Goal: Information Seeking & Learning: Learn about a topic

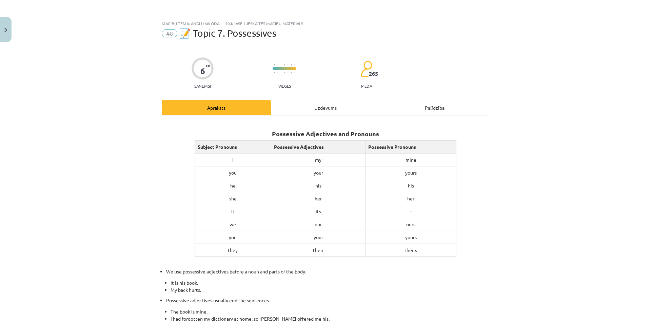
scroll to position [199, 0]
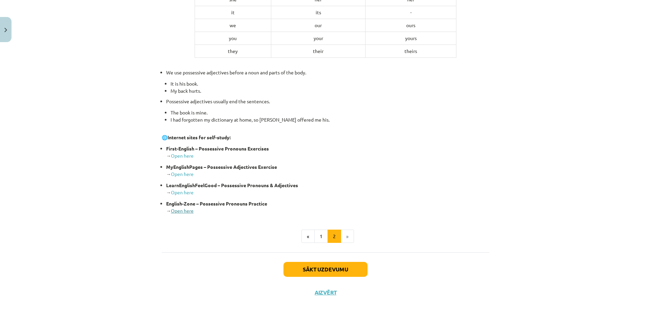
click at [188, 212] on link "Open here" at bounding box center [182, 210] width 23 height 6
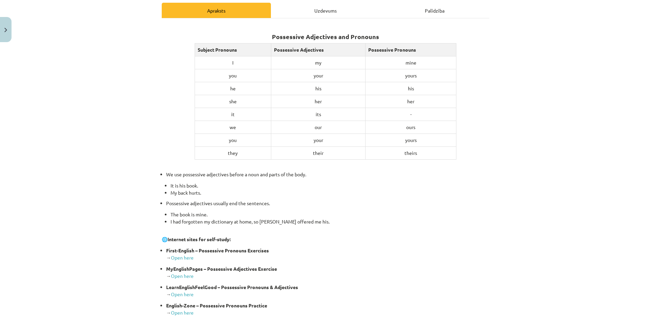
scroll to position [0, 0]
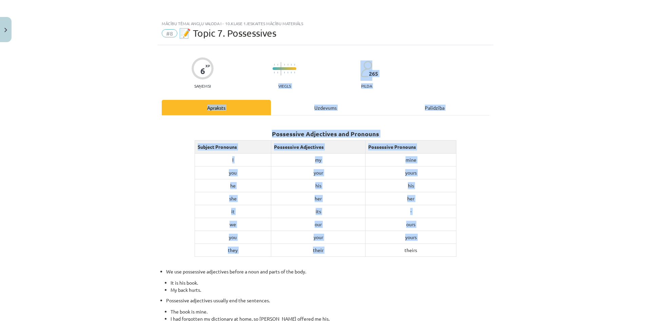
drag, startPoint x: 292, startPoint y: 65, endPoint x: 374, endPoint y: 252, distance: 204.0
click at [374, 252] on div "6 XP Saņemsi Viegls 265 pilda Apraksts Uzdevums Palīdzība Possessive Adjectives…" at bounding box center [326, 273] width 336 height 457
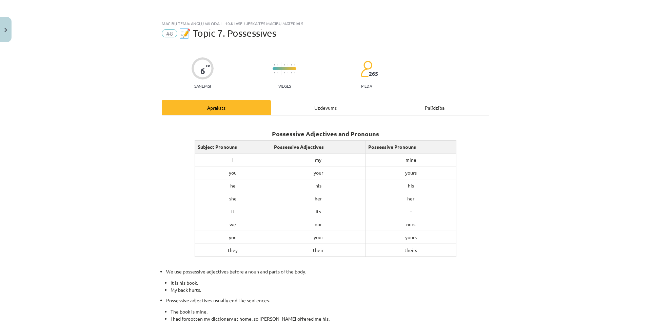
click at [501, 234] on div "Mācību tēma: Angļu valoda i - 10.klase 1.ieskaites mācību materiāls #8 📝 Topic …" at bounding box center [325, 160] width 651 height 321
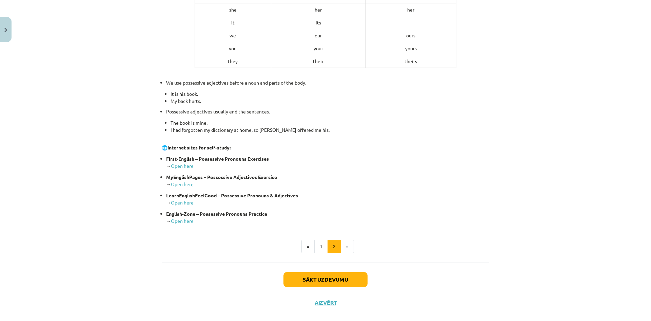
scroll to position [199, 0]
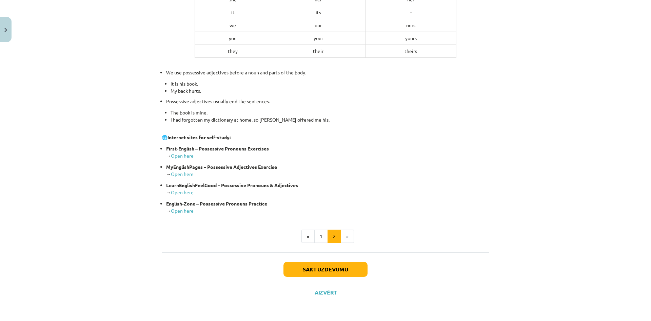
click at [344, 235] on li "»" at bounding box center [347, 236] width 13 height 14
click at [318, 240] on button "1" at bounding box center [321, 236] width 14 height 14
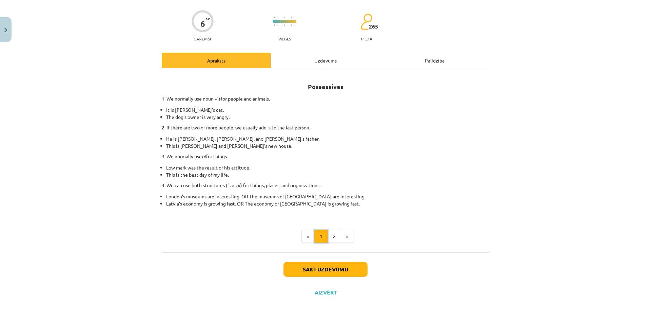
scroll to position [0, 0]
click at [312, 270] on button "Sākt uzdevumu" at bounding box center [326, 269] width 84 height 15
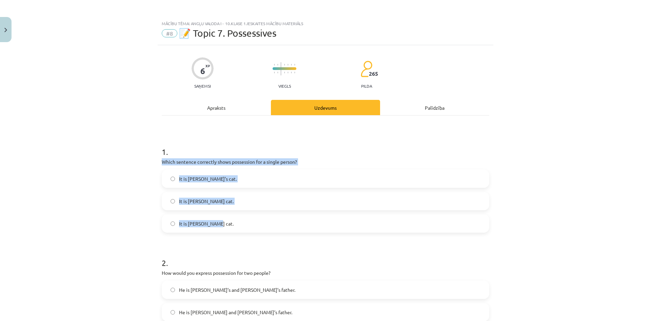
drag, startPoint x: 159, startPoint y: 161, endPoint x: 216, endPoint y: 218, distance: 80.1
click at [216, 218] on div "1 . Which sentence correctly shows possession for a single person? It is Jane’s…" at bounding box center [326, 183] width 328 height 97
copy div "Which sentence correctly shows possession for a single person? It is Jane’s cat…"
click at [92, 170] on div "Mācību tēma: Angļu valoda i - 10.klase 1.ieskaites mācību materiāls #8 📝 Topic …" at bounding box center [325, 160] width 651 height 321
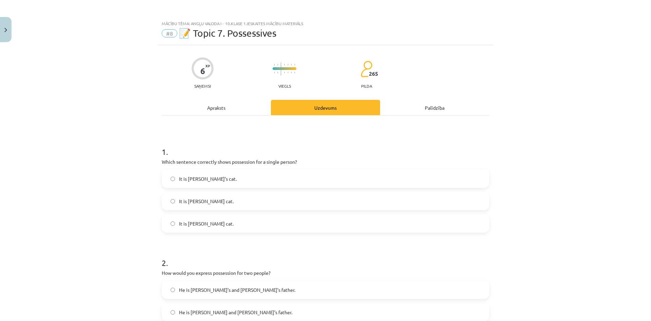
click at [173, 179] on label "It is Jane’s cat." at bounding box center [325, 178] width 326 height 17
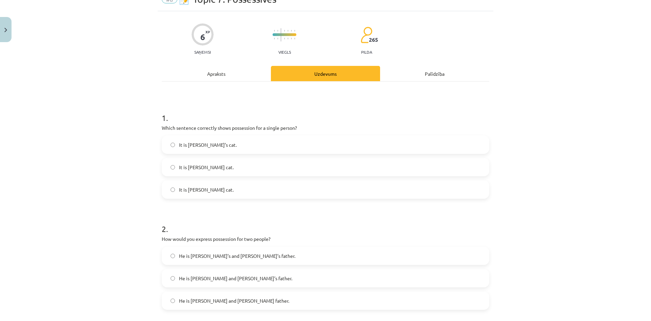
scroll to position [68, 0]
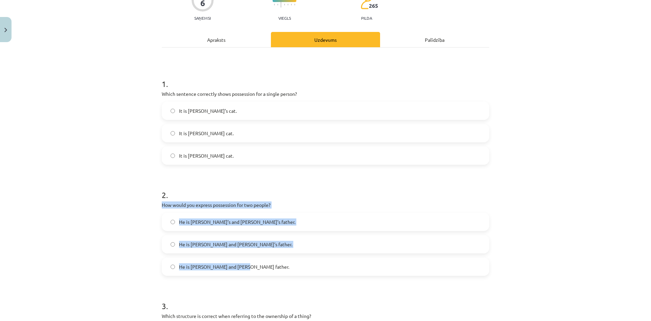
drag, startPoint x: 157, startPoint y: 205, endPoint x: 240, endPoint y: 272, distance: 106.3
click at [240, 272] on div "6 XP Saņemsi Viegls 265 pilda Apraksts Uzdevums Palīdzība 1 . Which sentence co…" at bounding box center [326, 212] width 336 height 471
copy div "How would you express possession for two people? He is Alice’s and James’s fath…"
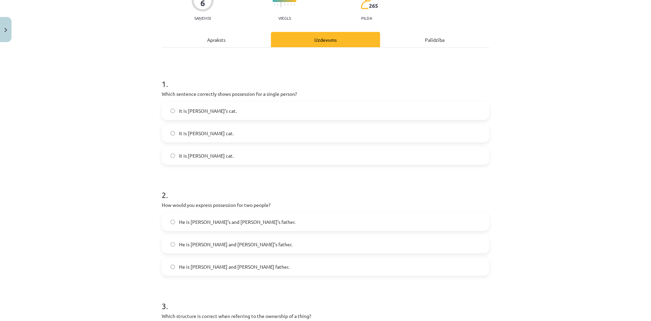
click at [139, 133] on div "Mācību tēma: Angļu valoda i - 10.klase 1.ieskaites mācību materiāls #8 📝 Topic …" at bounding box center [325, 160] width 651 height 321
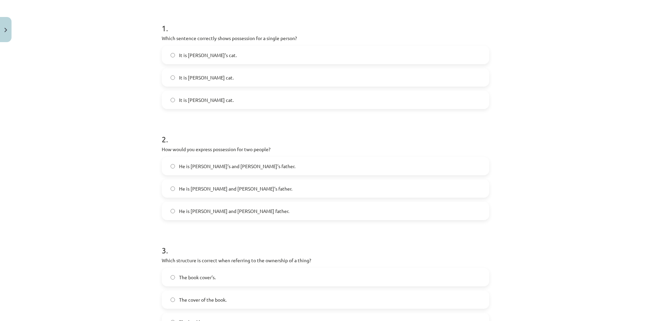
scroll to position [170, 0]
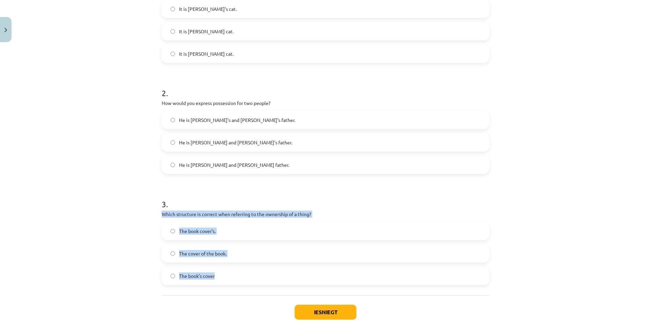
drag, startPoint x: 161, startPoint y: 215, endPoint x: 217, endPoint y: 271, distance: 79.2
click at [217, 271] on div "3 . Which structure is correct when referring to the ownership of a thing? The …" at bounding box center [326, 235] width 328 height 97
copy div "Which structure is correct when referring to the ownership of a thing? The book…"
click at [138, 255] on div "Mācību tēma: Angļu valoda i - 10.klase 1.ieskaites mācību materiāls #8 📝 Topic …" at bounding box center [325, 160] width 651 height 321
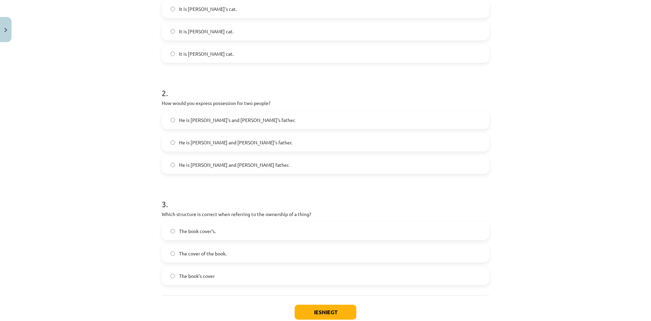
click at [176, 280] on label "The book’s cover" at bounding box center [325, 275] width 326 height 17
click at [330, 314] on button "Iesniegt" at bounding box center [326, 311] width 62 height 15
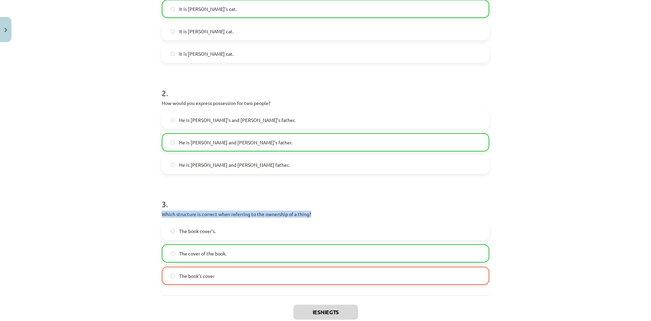
drag, startPoint x: 159, startPoint y: 213, endPoint x: 312, endPoint y: 212, distance: 153.3
click at [312, 212] on p "Which structure is correct when referring to the ownership of a thing?" at bounding box center [326, 213] width 328 height 7
copy p "Which structure is correct when referring to the ownership of a thing?"
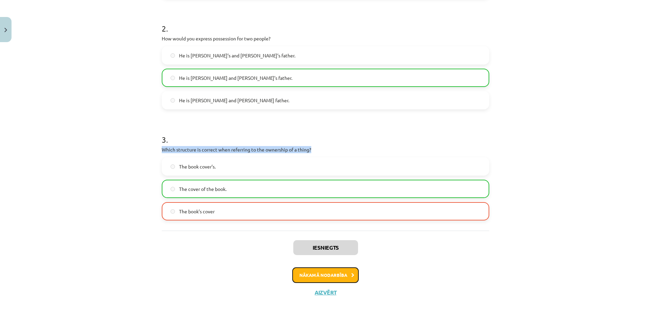
click at [322, 277] on button "Nākamā nodarbība" at bounding box center [325, 275] width 66 height 16
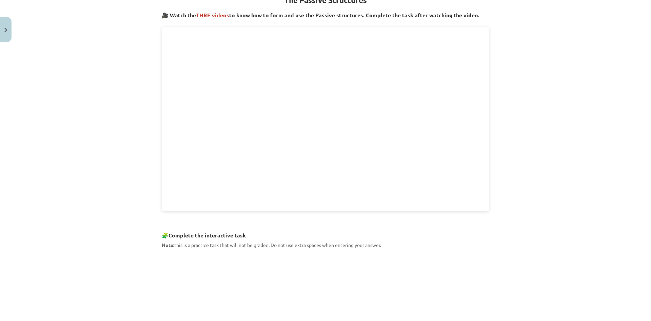
scroll to position [50, 0]
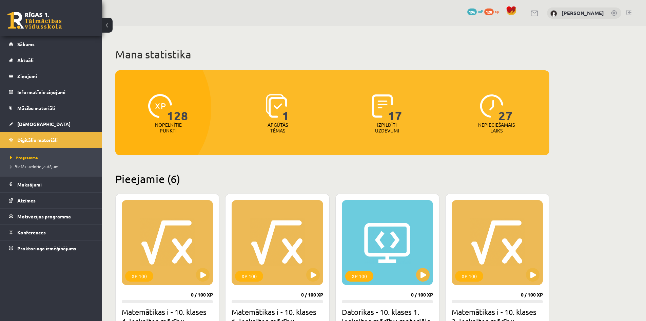
scroll to position [407, 0]
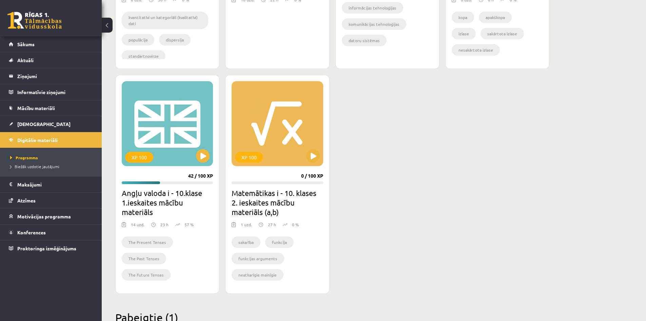
scroll to position [407, 0]
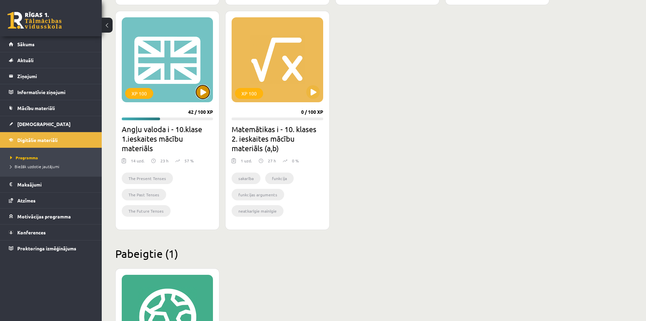
click at [206, 92] on button at bounding box center [203, 92] width 14 height 14
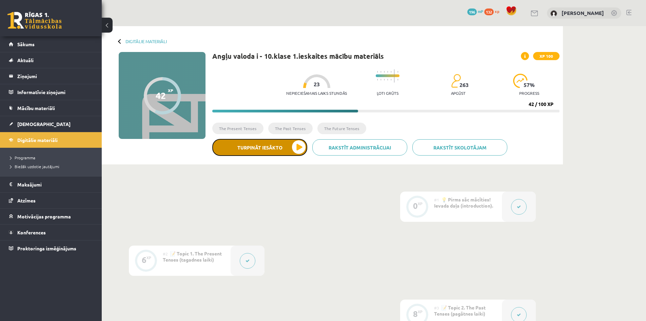
click at [258, 143] on button "Turpināt iesākto" at bounding box center [259, 147] width 95 height 17
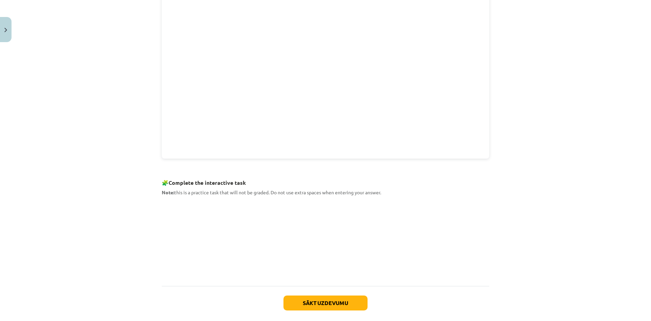
scroll to position [224, 0]
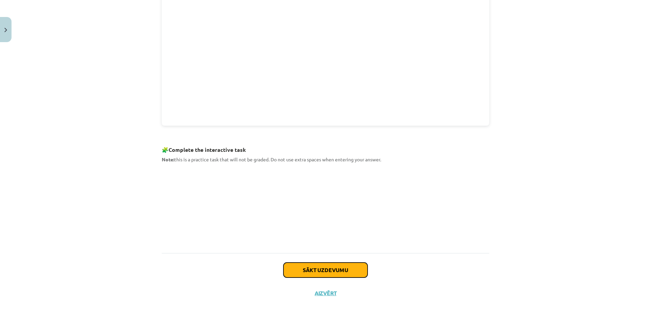
click at [305, 265] on button "Sākt uzdevumu" at bounding box center [326, 269] width 84 height 15
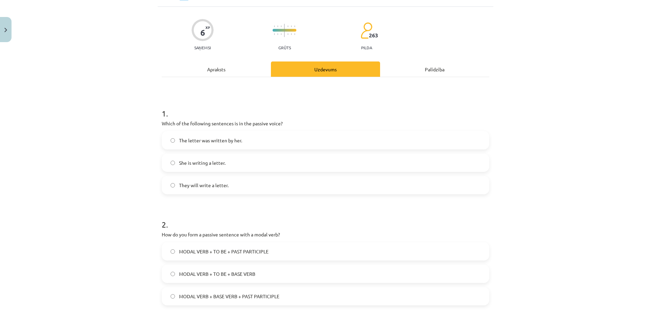
scroll to position [17, 0]
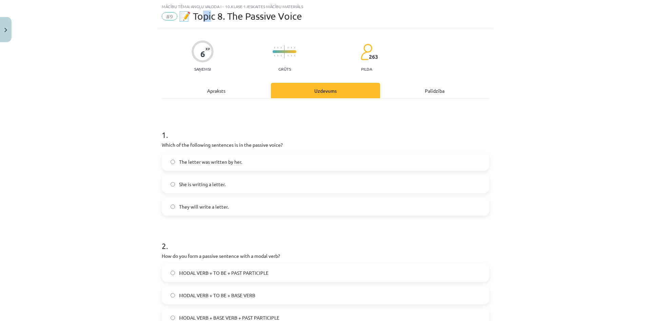
click at [210, 17] on div "Mācību tēma: Angļu valoda i - 10.[PERSON_NAME] 1.ieskaites mācību materiāls #9 …" at bounding box center [326, 14] width 336 height 28
click at [210, 17] on span "📝 Topic 8. The Passive Voice" at bounding box center [240, 16] width 123 height 11
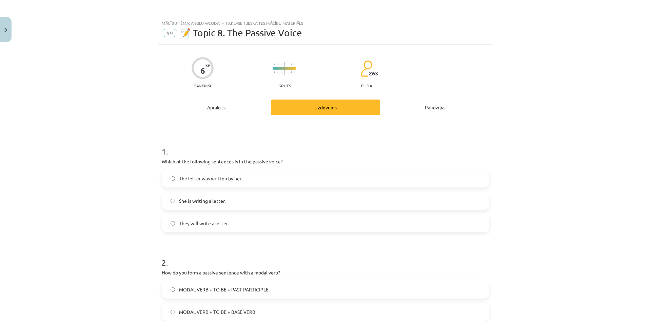
scroll to position [0, 0]
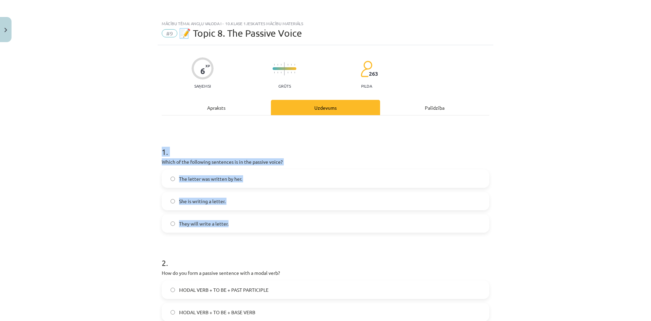
drag, startPoint x: 158, startPoint y: 154, endPoint x: 231, endPoint y: 222, distance: 99.6
click at [231, 222] on div "6 XP Saņemsi Grūts 263 pilda Apraksts Uzdevums Palīdzība 1 . Which of the follo…" at bounding box center [326, 280] width 336 height 471
copy div "1 . Which of the following sentences is in the passive voice? The letter was wr…"
click at [113, 189] on div "Mācību tēma: Angļu valoda i - 10.[PERSON_NAME] 1.ieskaites mācību materiāls #9 …" at bounding box center [325, 160] width 651 height 321
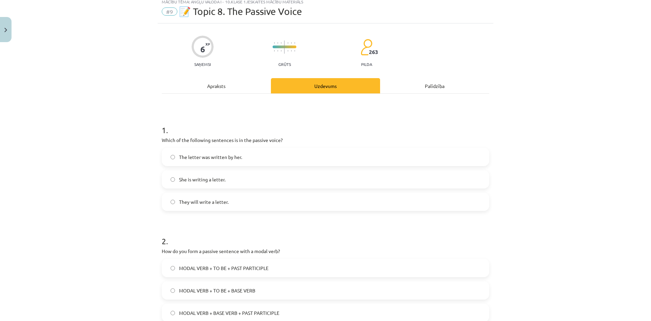
scroll to position [34, 0]
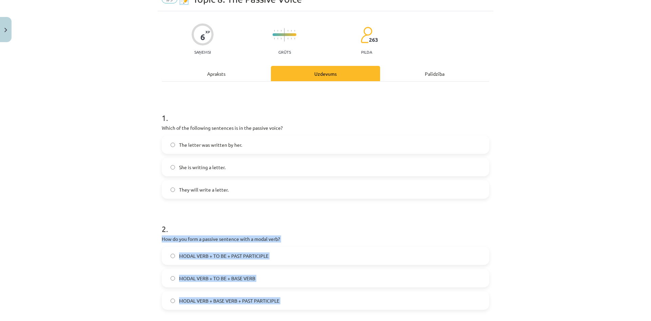
drag, startPoint x: 158, startPoint y: 236, endPoint x: 274, endPoint y: 310, distance: 138.2
click at [274, 310] on div "6 XP Saņemsi Grūts 263 pilda Apraksts Uzdevums Palīdzība 1 . Which of the follo…" at bounding box center [326, 246] width 336 height 471
copy form "How do you form a passive sentence with a modal verb? MODAL VERB + TO BE + PAST…"
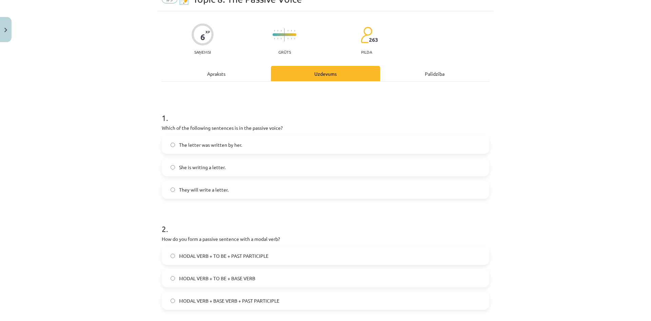
click at [93, 217] on div "Mācību tēma: Angļu valoda i - 10.[PERSON_NAME] 1.ieskaites mācību materiāls #9 …" at bounding box center [325, 160] width 651 height 321
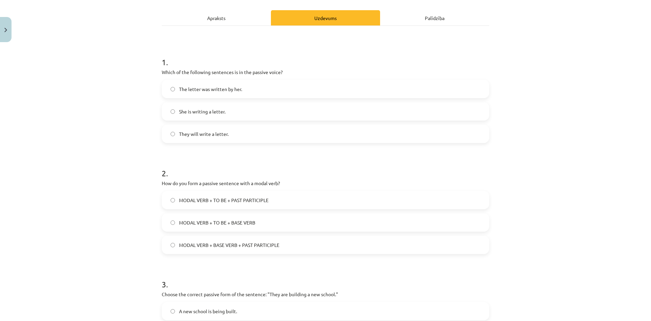
scroll to position [102, 0]
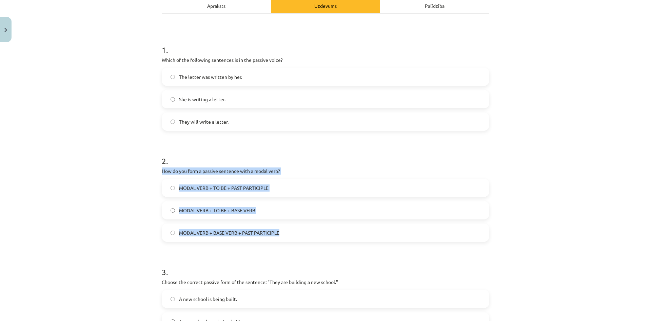
drag, startPoint x: 156, startPoint y: 171, endPoint x: 277, endPoint y: 234, distance: 136.6
click at [277, 234] on div "6 XP Saņemsi Grūts 263 pilda Apraksts Uzdevums Palīdzība 1 . Which of the follo…" at bounding box center [326, 178] width 336 height 471
copy div "How do you form a passive sentence with a modal verb? MODAL VERB + TO BE + PAST…"
click at [105, 190] on div "Mācību tēma: Angļu valoda i - 10.[PERSON_NAME] 1.ieskaites mācību materiāls #9 …" at bounding box center [325, 160] width 651 height 321
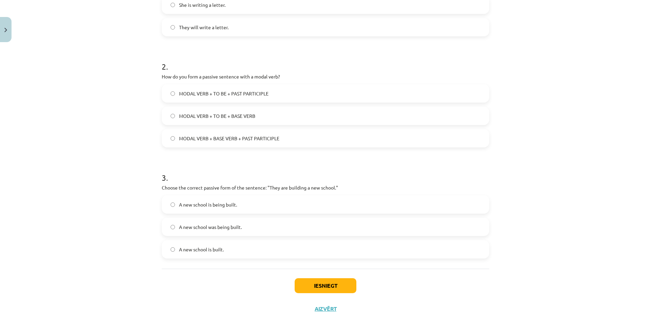
scroll to position [204, 0]
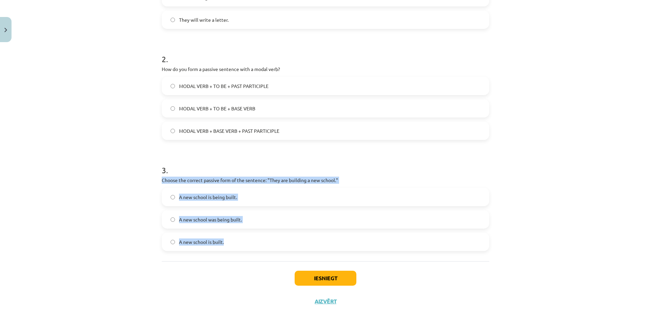
drag, startPoint x: 156, startPoint y: 178, endPoint x: 282, endPoint y: 241, distance: 139.9
click at [282, 241] on div "6 XP Saņemsi Grūts 263 pilda Apraksts Uzdevums Palīdzība 1 . Which of the follo…" at bounding box center [326, 77] width 336 height 471
click at [376, 196] on label "A new school is being built." at bounding box center [325, 196] width 326 height 17
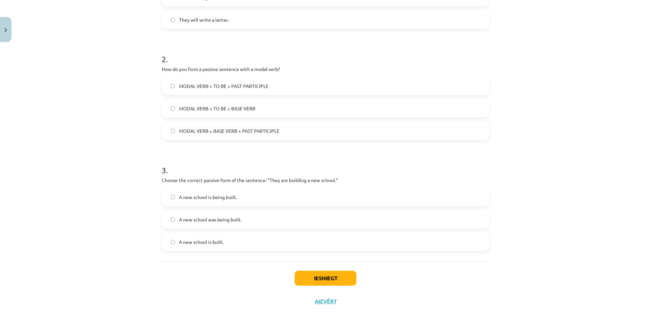
click at [146, 183] on div "Mācību tēma: Angļu valoda i - 10.[PERSON_NAME] 1.ieskaites mācību materiāls #9 …" at bounding box center [325, 160] width 651 height 321
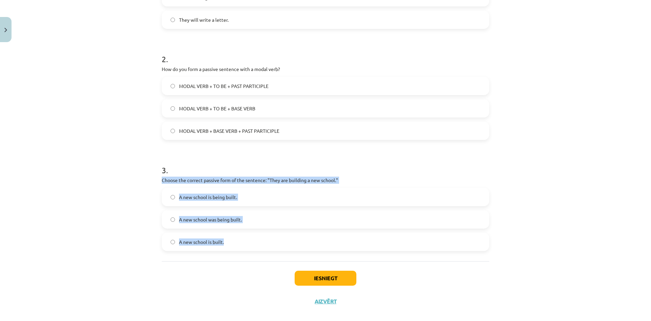
drag, startPoint x: 157, startPoint y: 180, endPoint x: 242, endPoint y: 239, distance: 102.4
click at [242, 239] on div "6 XP Saņemsi Grūts 263 pilda Apraksts Uzdevums Palīdzība 1 . Which of the follo…" at bounding box center [326, 77] width 336 height 471
copy div "Choose the correct passive form of the sentence: "They are building a new schoo…"
drag, startPoint x: 130, startPoint y: 176, endPoint x: 139, endPoint y: 183, distance: 11.6
click at [130, 176] on div "Mācību tēma: Angļu valoda i - 10.[PERSON_NAME] 1.ieskaites mācību materiāls #9 …" at bounding box center [325, 160] width 651 height 321
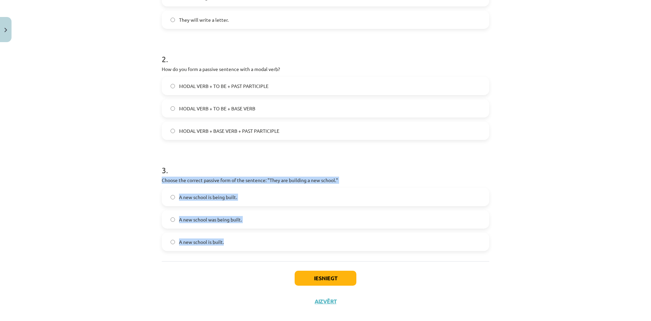
click at [134, 201] on div "Mācību tēma: Angļu valoda i - 10.[PERSON_NAME] 1.ieskaites mācību materiāls #9 …" at bounding box center [325, 160] width 651 height 321
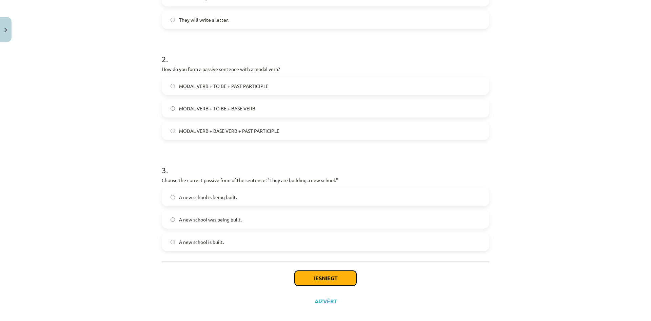
click at [330, 281] on button "Iesniegt" at bounding box center [326, 277] width 62 height 15
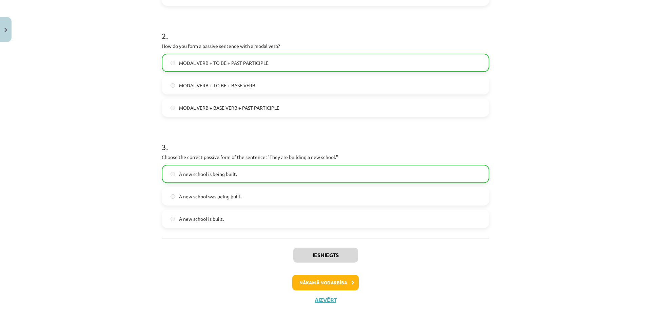
scroll to position [234, 0]
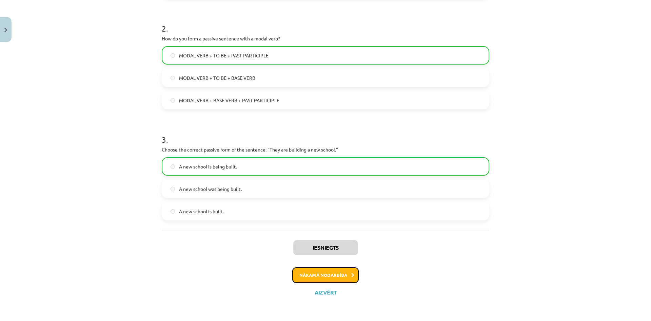
click at [318, 277] on button "Nākamā nodarbība" at bounding box center [325, 275] width 66 height 16
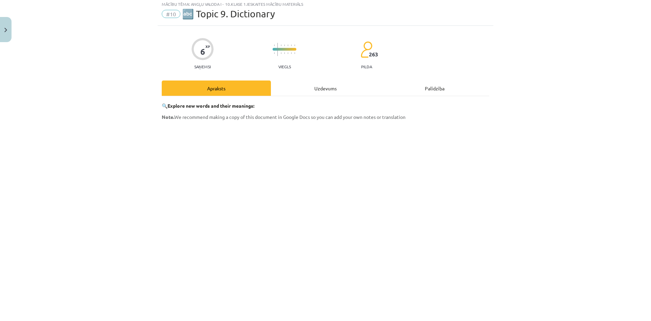
scroll to position [17, 0]
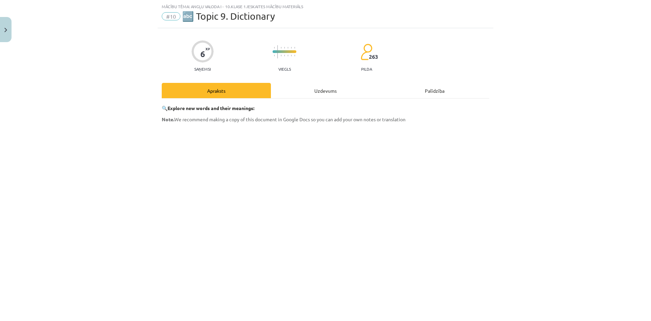
click at [221, 91] on div "Apraksts" at bounding box center [216, 90] width 109 height 15
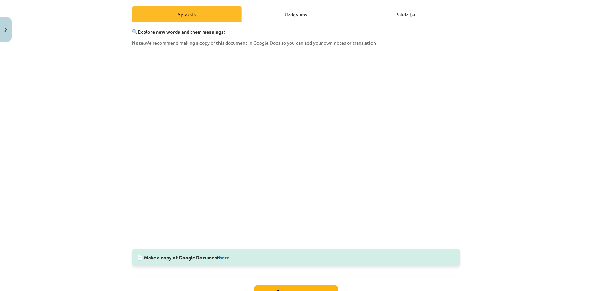
scroll to position [146, 0]
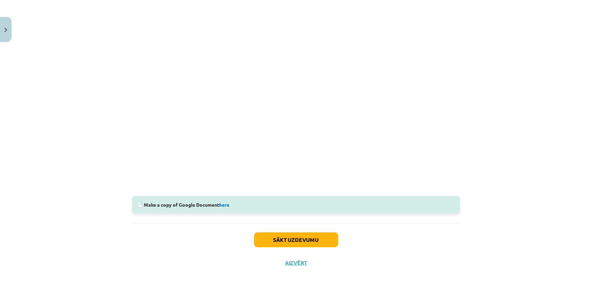
click at [181, 206] on div "📄 Make a copy of Google Document here" at bounding box center [296, 204] width 328 height 17
click at [226, 205] on link "here" at bounding box center [224, 205] width 10 height 6
click at [316, 239] on button "Sākt uzdevumu" at bounding box center [296, 240] width 84 height 15
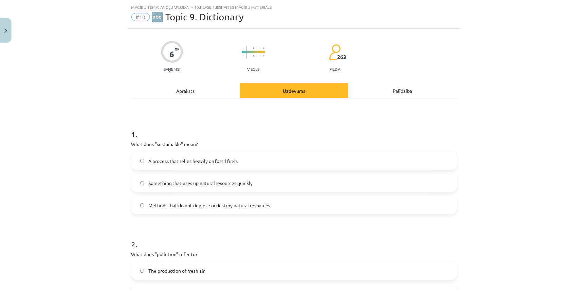
scroll to position [241, 0]
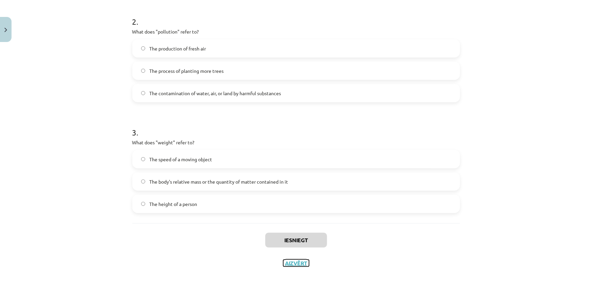
click at [294, 263] on button "Aizvērt" at bounding box center [296, 263] width 26 height 7
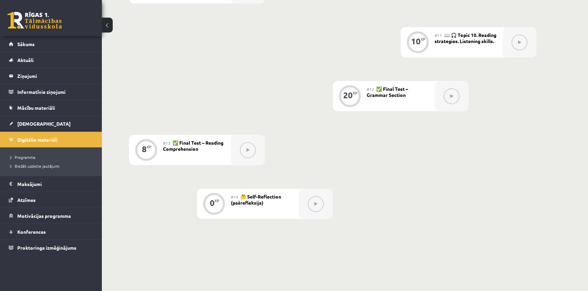
scroll to position [750, 0]
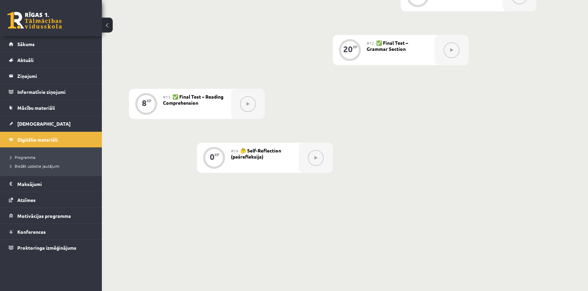
click at [248, 106] on button at bounding box center [248, 104] width 16 height 16
drag, startPoint x: 207, startPoint y: 102, endPoint x: 180, endPoint y: 98, distance: 27.4
click at [180, 98] on div "#13 ✅ Final Test – Reading Comprehension" at bounding box center [197, 104] width 68 height 30
click at [180, 98] on span "✅ Final Test – Reading Comprehension" at bounding box center [193, 100] width 60 height 12
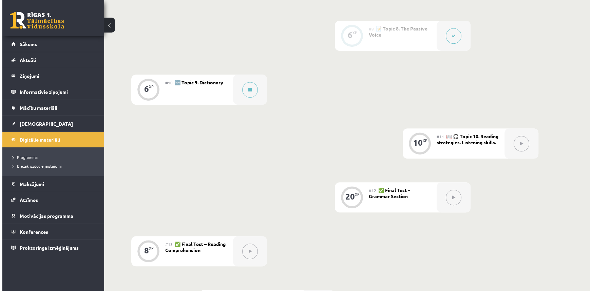
scroll to position [534, 0]
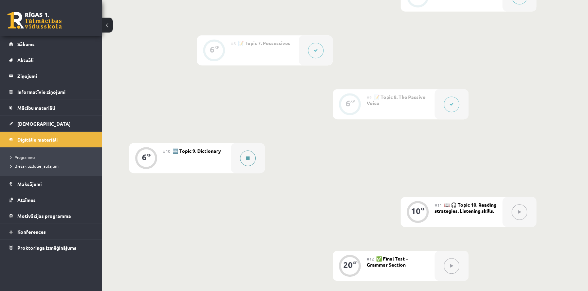
click at [244, 157] on button at bounding box center [248, 159] width 16 height 16
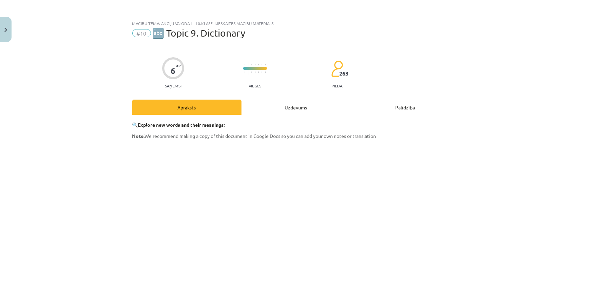
scroll to position [123, 0]
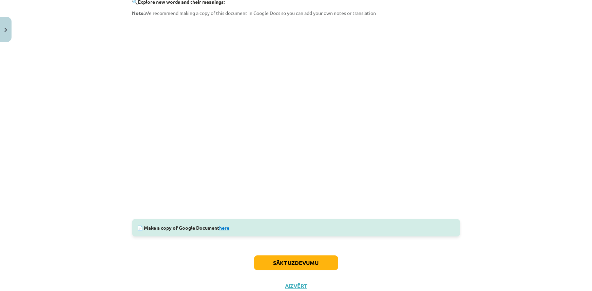
click at [224, 229] on link "here" at bounding box center [224, 228] width 10 height 6
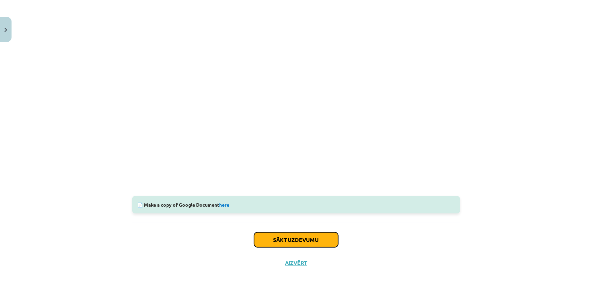
click at [290, 243] on button "Sākt uzdevumu" at bounding box center [296, 240] width 84 height 15
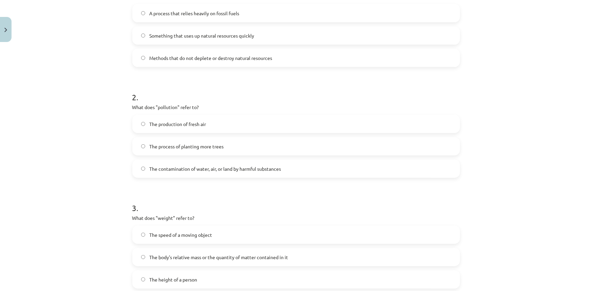
scroll to position [241, 0]
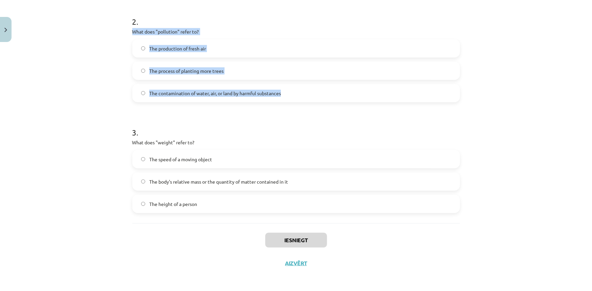
drag, startPoint x: 129, startPoint y: 31, endPoint x: 289, endPoint y: 93, distance: 171.5
click at [289, 93] on div "6 XP Saņemsi Viegls 263 pilda Apraksts Uzdevums Palīdzība 1 . What does "sustai…" at bounding box center [296, 39] width 336 height 471
copy div "What does "pollution" refer to? The production of fresh air The process of plan…"
click at [49, 88] on div "Mācību tēma: Angļu valoda i - 10.[PERSON_NAME] 1.ieskaites mācību materiāls #10…" at bounding box center [296, 145] width 592 height 291
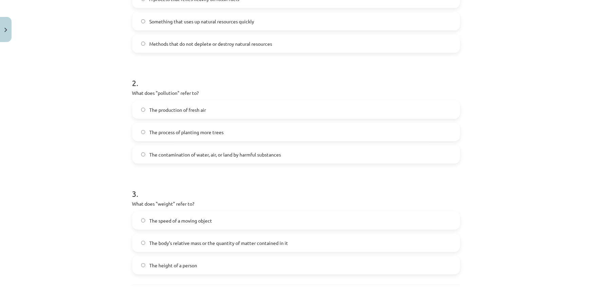
scroll to position [118, 0]
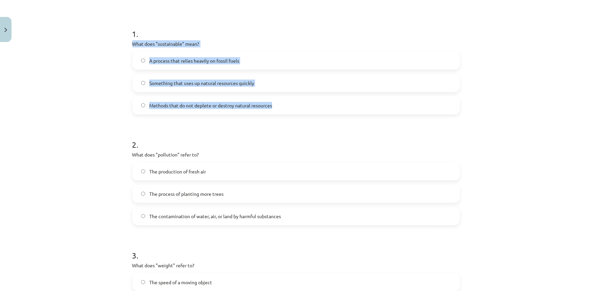
drag, startPoint x: 130, startPoint y: 43, endPoint x: 273, endPoint y: 103, distance: 155.4
click at [273, 103] on div "1 . What does "sustainable" mean? A process that relies heavily on fossil fuels…" at bounding box center [296, 65] width 328 height 97
copy div "What does "sustainable" mean? A process that relies heavily on fossil fuels Som…"
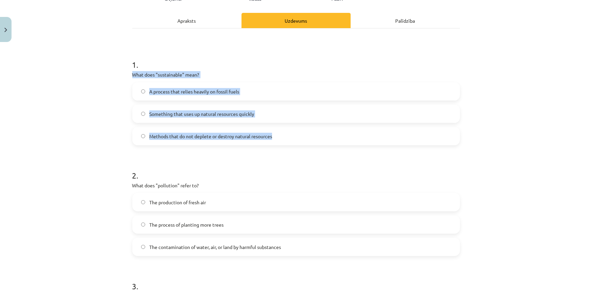
click at [293, 87] on label "A process that relies heavily on fossil fuels" at bounding box center [296, 91] width 326 height 17
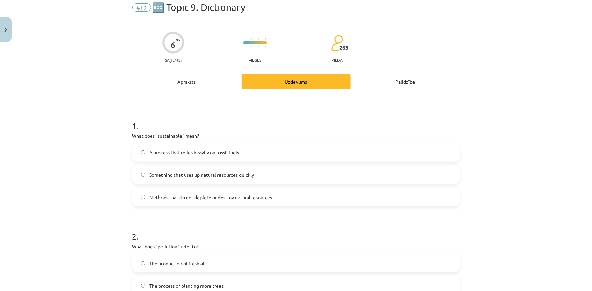
scroll to position [25, 0]
click at [107, 113] on div "Mācību tēma: Angļu valoda i - 10.[PERSON_NAME] 1.ieskaites mācību materiāls #10…" at bounding box center [296, 145] width 592 height 291
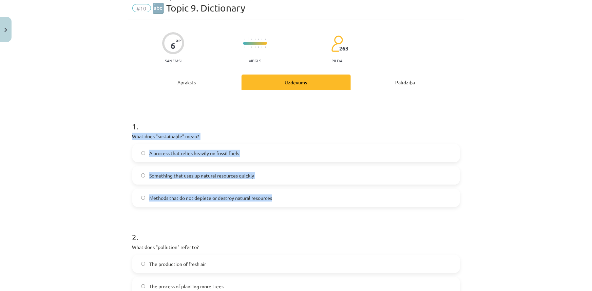
drag, startPoint x: 126, startPoint y: 135, endPoint x: 273, endPoint y: 204, distance: 162.7
click at [273, 204] on div "6 XP Saņemsi Viegls 263 pilda Apraksts Uzdevums Palīdzība 1 . What does "sustai…" at bounding box center [296, 255] width 336 height 471
copy div "What does "sustainable" mean? A process that relies heavily on fossil fuels Som…"
click at [321, 132] on div "1 . What does "sustainable" mean? A process that relies heavily on fossil fuels…" at bounding box center [296, 158] width 328 height 97
drag, startPoint x: 129, startPoint y: 136, endPoint x: 283, endPoint y: 205, distance: 168.7
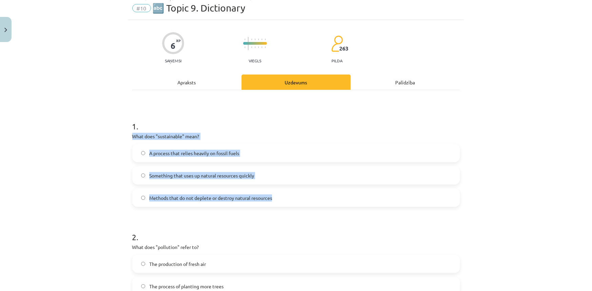
click at [283, 205] on div "6 XP Saņemsi Viegls 263 pilda Apraksts Uzdevums Palīdzība 1 . What does "sustai…" at bounding box center [296, 255] width 336 height 471
copy div "What does "sustainable" mean? A process that relies heavily on fossil fuels Som…"
click at [281, 149] on label "A process that relies heavily on fossil fuels" at bounding box center [296, 153] width 326 height 17
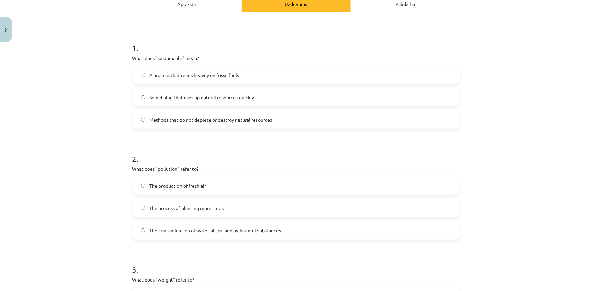
scroll to position [118, 0]
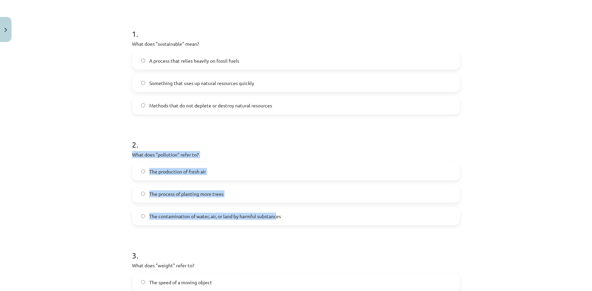
drag, startPoint x: 129, startPoint y: 156, endPoint x: 275, endPoint y: 225, distance: 161.8
click at [275, 225] on div "6 XP Saņemsi Viegls 263 pilda Apraksts Uzdevums Palīdzība 1 . What does "sustai…" at bounding box center [296, 162] width 336 height 471
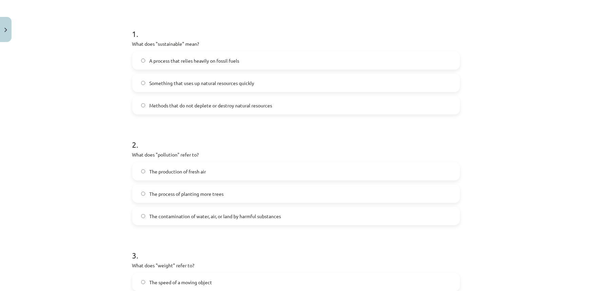
click at [282, 234] on form "1 . What does "sustainable" mean? A process that relies heavily on fossil fuels…" at bounding box center [296, 176] width 328 height 319
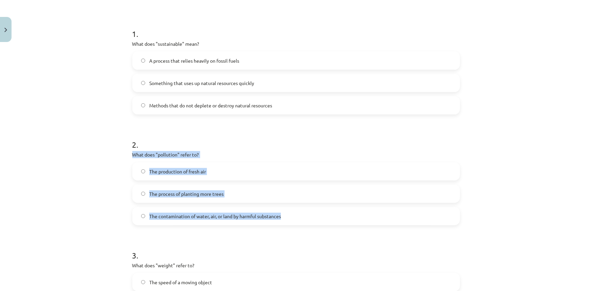
drag, startPoint x: 129, startPoint y: 153, endPoint x: 290, endPoint y: 224, distance: 176.4
click at [290, 224] on div "6 XP Saņemsi Viegls 263 pilda Apraksts Uzdevums Palīdzība 1 . What does "sustai…" at bounding box center [296, 162] width 336 height 471
copy div "What does "pollution" refer to? The production of fresh air The process of plan…"
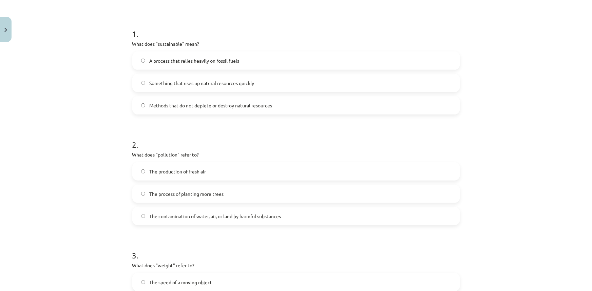
click at [84, 122] on div "Mācību tēma: Angļu valoda i - 10.[PERSON_NAME] 1.ieskaites mācību materiāls #10…" at bounding box center [296, 145] width 592 height 291
click at [165, 217] on span "The contamination of water, air, or land by harmful substances" at bounding box center [215, 216] width 132 height 7
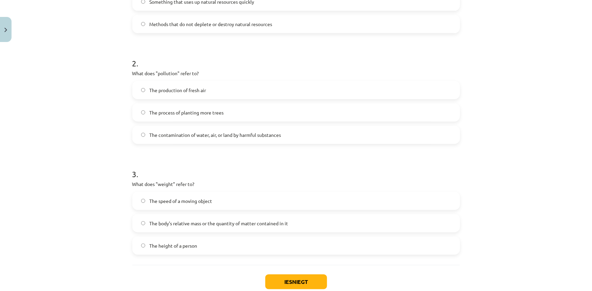
scroll to position [210, 0]
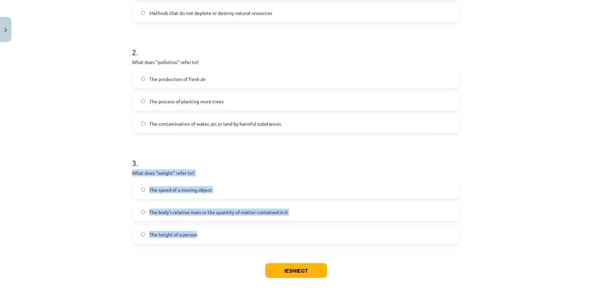
drag, startPoint x: 127, startPoint y: 171, endPoint x: 281, endPoint y: 226, distance: 162.9
click at [281, 226] on div "6 XP Saņemsi Viegls 263 pilda Apraksts Uzdevums Palīdzība 1 . What does "sustai…" at bounding box center [296, 70] width 336 height 471
copy div "What does "weight" refer to? The speed of a moving object The body's relative m…"
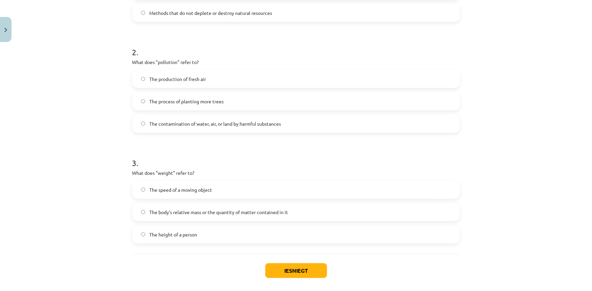
click at [272, 161] on h1 "3 ." at bounding box center [296, 157] width 328 height 21
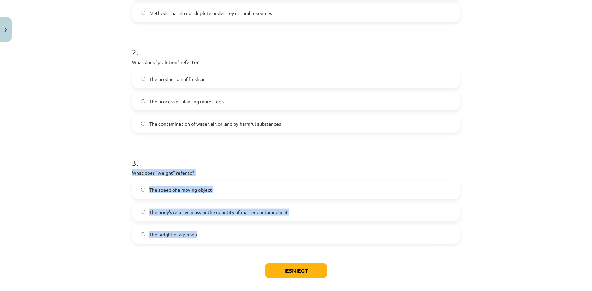
drag, startPoint x: 130, startPoint y: 172, endPoint x: 207, endPoint y: 235, distance: 99.3
click at [207, 235] on div "3 . What does "weight" refer to? The speed of a moving object The body's relati…" at bounding box center [296, 195] width 328 height 97
click at [76, 187] on div "Mācību tēma: Angļu valoda i - 10.[PERSON_NAME] 1.ieskaites mācību materiāls #10…" at bounding box center [296, 145] width 592 height 291
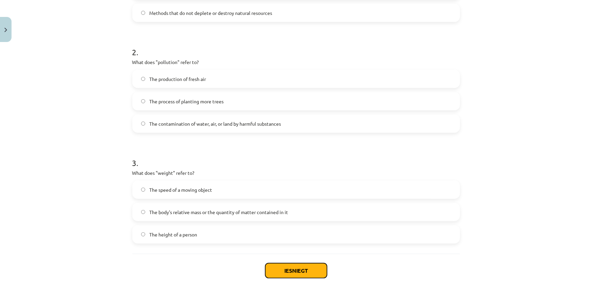
click at [279, 271] on button "Iesniegt" at bounding box center [296, 271] width 62 height 15
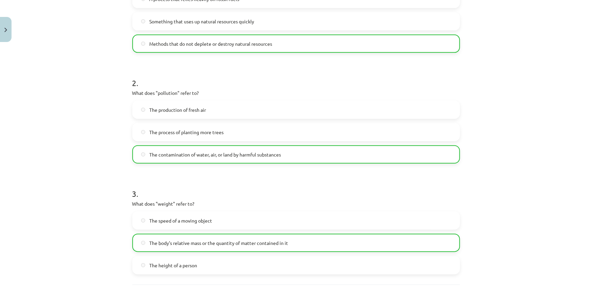
scroll to position [263, 0]
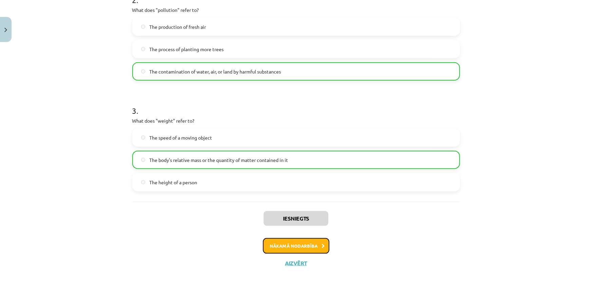
click at [293, 245] on button "Nākamā nodarbība" at bounding box center [296, 246] width 66 height 16
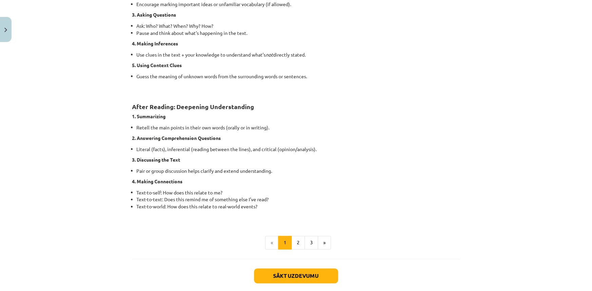
scroll to position [492, 0]
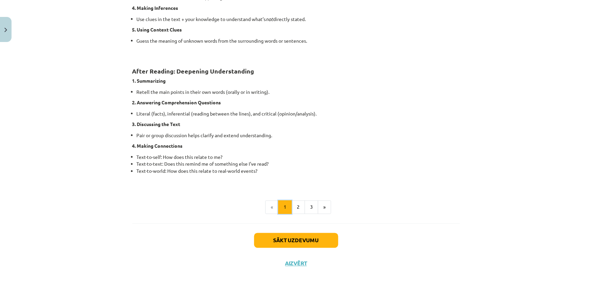
click at [287, 210] on button "1" at bounding box center [285, 208] width 14 height 14
click at [291, 239] on button "Sākt uzdevumu" at bounding box center [296, 240] width 84 height 15
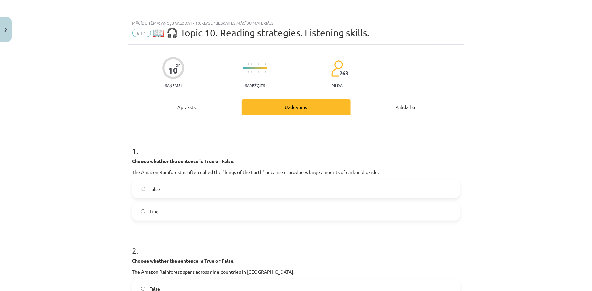
scroll to position [0, 0]
click at [185, 106] on div "Apraksts" at bounding box center [186, 107] width 109 height 15
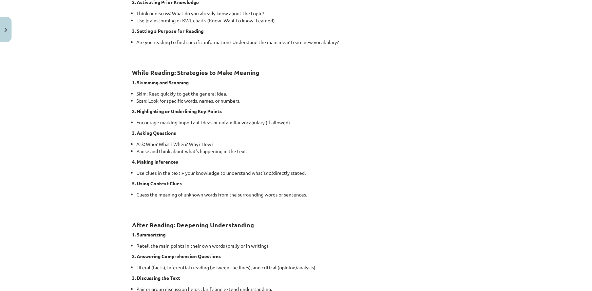
scroll to position [492, 0]
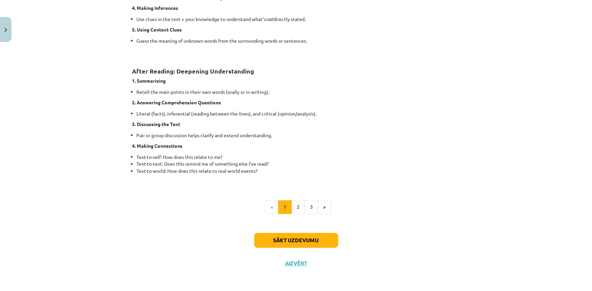
click at [295, 209] on button "2" at bounding box center [298, 208] width 14 height 14
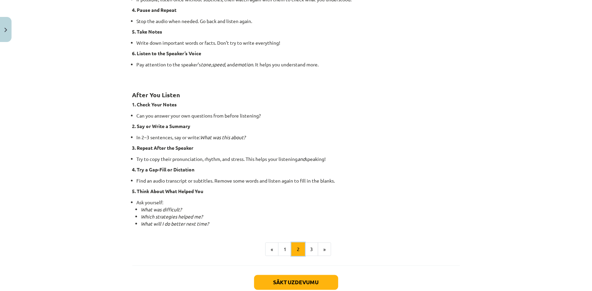
scroll to position [439, 0]
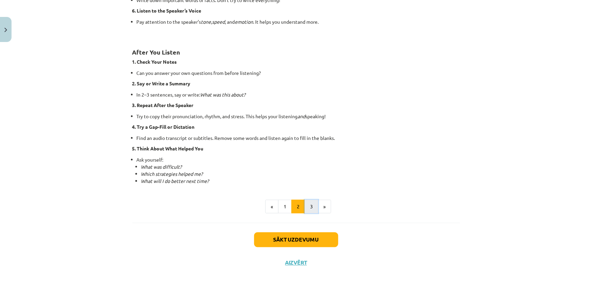
click at [305, 207] on button "3" at bounding box center [312, 207] width 14 height 14
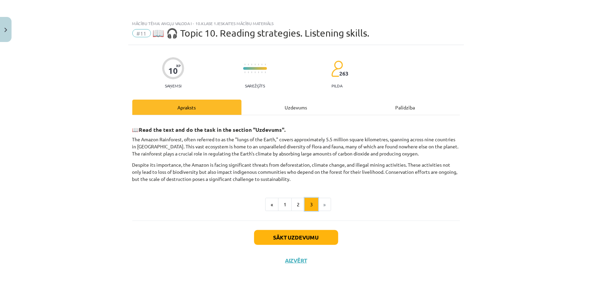
scroll to position [0, 0]
click at [188, 107] on div "Apraksts" at bounding box center [186, 107] width 109 height 15
click at [282, 201] on button "1" at bounding box center [285, 205] width 14 height 14
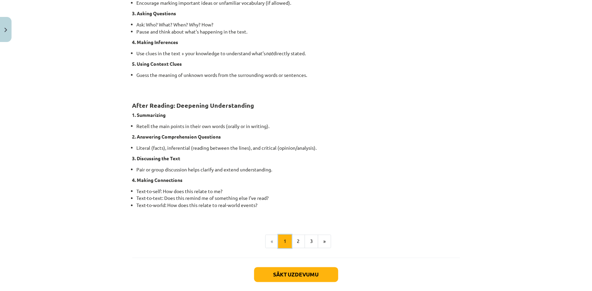
scroll to position [462, 0]
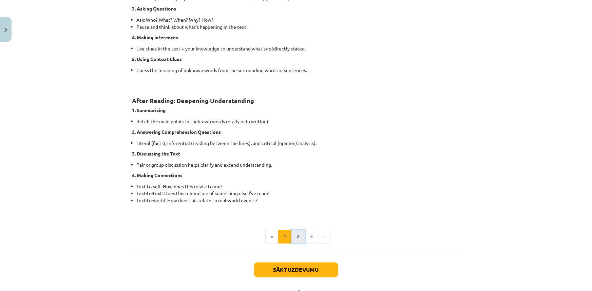
click at [294, 236] on button "2" at bounding box center [298, 237] width 14 height 14
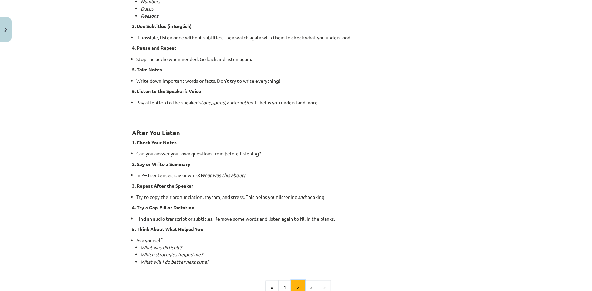
scroll to position [368, 0]
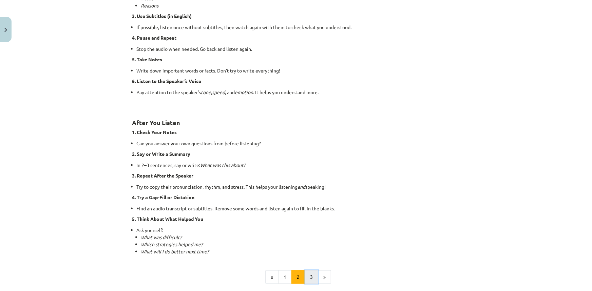
click at [307, 275] on button "3" at bounding box center [312, 278] width 14 height 14
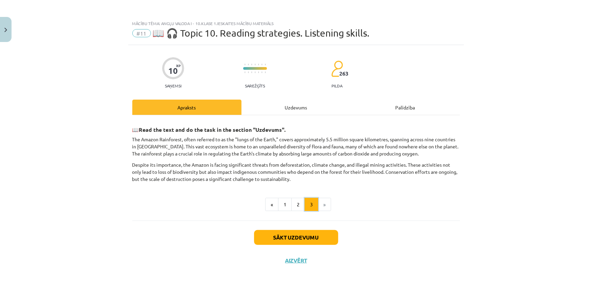
scroll to position [0, 0]
click at [298, 237] on button "Sākt uzdevumu" at bounding box center [296, 237] width 84 height 15
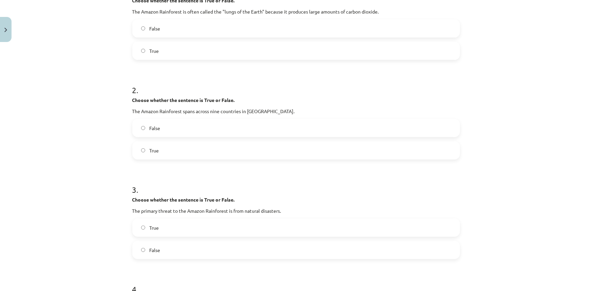
scroll to position [31, 0]
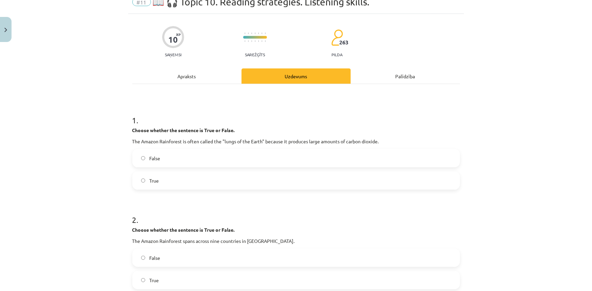
click at [186, 78] on div "Apraksts" at bounding box center [186, 76] width 109 height 15
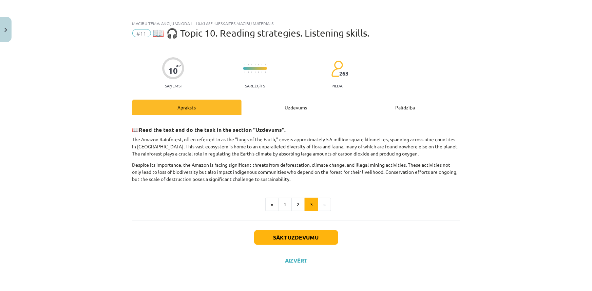
scroll to position [0, 0]
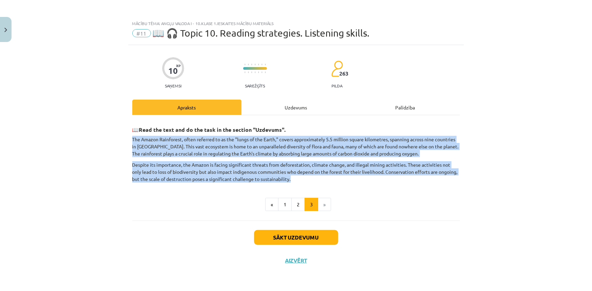
drag, startPoint x: 280, startPoint y: 176, endPoint x: 128, endPoint y: 135, distance: 157.0
click at [128, 135] on div "10 XP Saņemsi Sarežģīts 263 pilda Apraksts Uzdevums Palīdzība 📖 Read the text a…" at bounding box center [296, 159] width 336 height 229
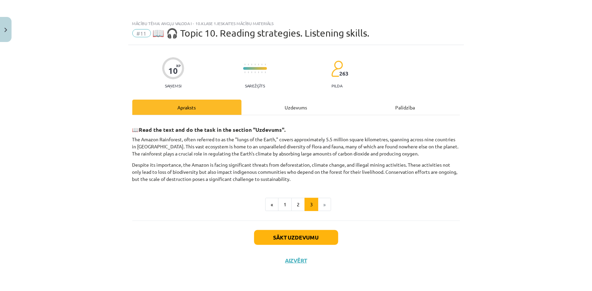
click at [395, 268] on div "10 XP Saņemsi Sarežģīts 263 pilda Apraksts Uzdevums Palīdzība 📖 Read the text a…" at bounding box center [296, 159] width 336 height 229
click at [302, 235] on button "Sākt uzdevumu" at bounding box center [296, 237] width 84 height 15
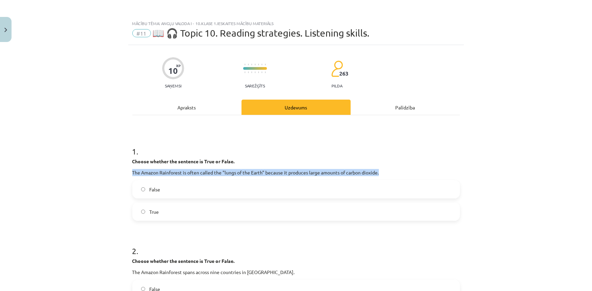
drag, startPoint x: 381, startPoint y: 172, endPoint x: 130, endPoint y: 173, distance: 251.0
click at [132, 173] on p "The Amazon Rainforest is often called the "lungs of the Earth" because it produ…" at bounding box center [296, 172] width 328 height 7
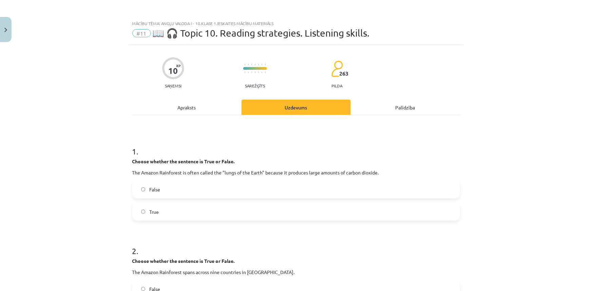
click at [69, 199] on div "Mācību tēma: Angļu valoda i - 10.[PERSON_NAME] 1.ieskaites mācību materiāls #11…" at bounding box center [296, 145] width 592 height 291
click at [146, 211] on label "True" at bounding box center [296, 212] width 326 height 17
click at [112, 184] on div "Mācību tēma: Angļu valoda i - 10.[PERSON_NAME] 1.ieskaites mācību materiāls #11…" at bounding box center [296, 145] width 592 height 291
click at [146, 211] on label "True" at bounding box center [296, 212] width 326 height 17
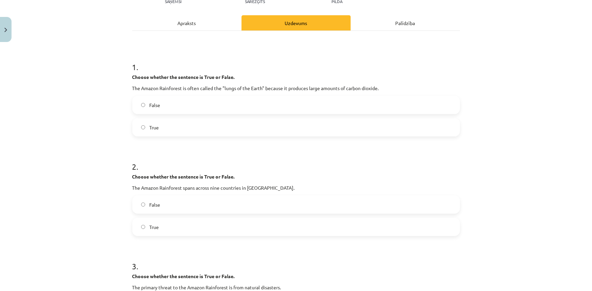
scroll to position [92, 0]
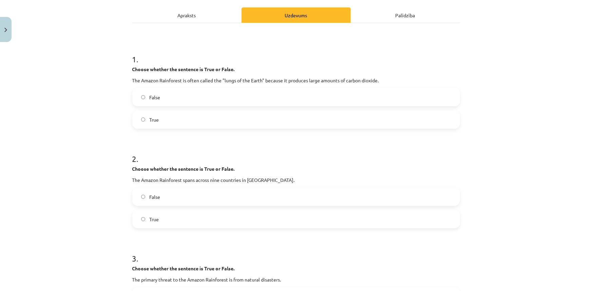
click at [249, 75] on div "Choose whether the sentence is True or False. The Amazon Rainforest is often ca…" at bounding box center [296, 75] width 328 height 18
drag, startPoint x: 130, startPoint y: 180, endPoint x: 283, endPoint y: 176, distance: 153.4
click at [283, 177] on p "The Amazon Rainforest spans across nine countries in [GEOGRAPHIC_DATA]." at bounding box center [296, 180] width 328 height 7
click at [289, 161] on h1 "2 ." at bounding box center [296, 152] width 328 height 21
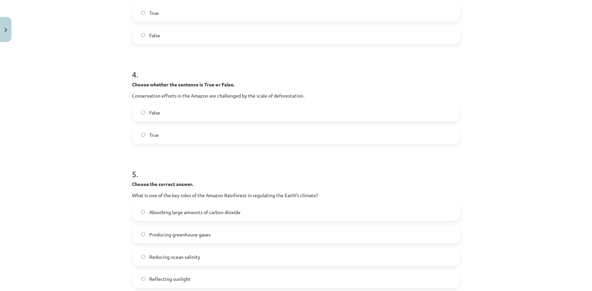
scroll to position [278, 0]
